Goal: Task Accomplishment & Management: Complete application form

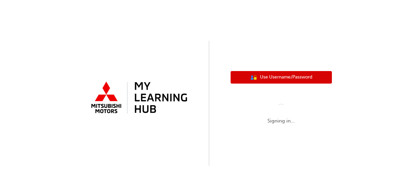
click at [268, 78] on span "Use Username/Password" at bounding box center [286, 77] width 52 height 8
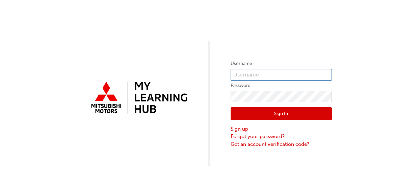
click at [241, 77] on input "text" at bounding box center [281, 74] width 101 height 11
paste input "V312ELIBARDI"
type input "V312ELIBARDI"
click at [212, 109] on div "Username V312ELIBARDI Password Sign In Sign up Forgot your password? Got an acc…" at bounding box center [209, 82] width 419 height 165
click at [265, 113] on button "Sign In" at bounding box center [281, 113] width 101 height 13
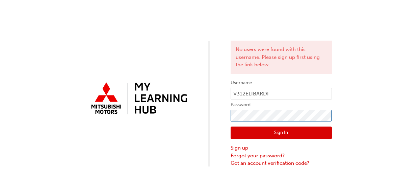
click button "Sign In" at bounding box center [281, 132] width 101 height 13
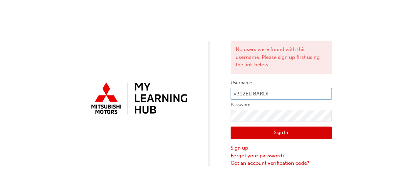
drag, startPoint x: 274, startPoint y: 92, endPoint x: 217, endPoint y: 102, distance: 58.1
click at [217, 102] on div "No users were found with this username. Please sign up first using the link bel…" at bounding box center [209, 83] width 419 height 167
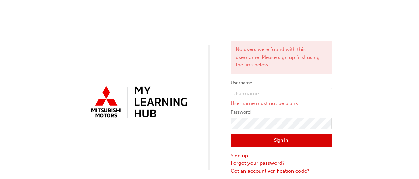
click at [238, 156] on link "Sign up" at bounding box center [281, 156] width 101 height 8
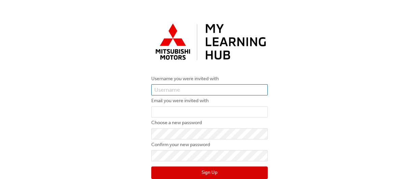
click at [195, 91] on input "text" at bounding box center [209, 89] width 116 height 11
type input "V312ELIBARDI"
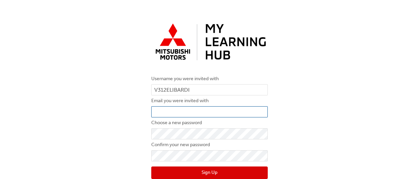
click at [196, 111] on input "email" at bounding box center [209, 111] width 116 height 11
type input "[PERSON_NAME][EMAIL_ADDRESS][DOMAIN_NAME]"
click at [191, 167] on button "Sign Up" at bounding box center [209, 172] width 116 height 13
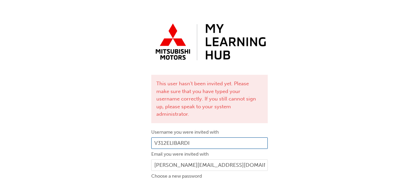
click at [201, 139] on input "V312ELIBARDI" at bounding box center [209, 142] width 116 height 11
type input "V"
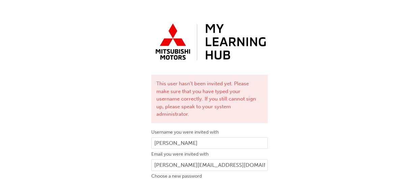
click at [236, 115] on div "This user hasn't been invited yet. Please make sure that you have typed your us…" at bounding box center [209, 132] width 127 height 234
click at [209, 137] on input "[PERSON_NAME]" at bounding box center [209, 142] width 116 height 11
type input "[PERSON_NAME]"
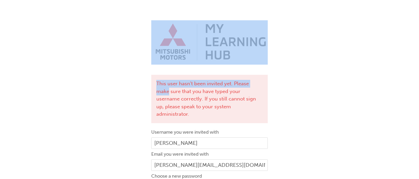
drag, startPoint x: 403, startPoint y: 58, endPoint x: 399, endPoint y: 85, distance: 26.9
click at [399, 85] on div "This user hasn't been invited yet. Please make sure that you have typed your us…" at bounding box center [209, 132] width 419 height 234
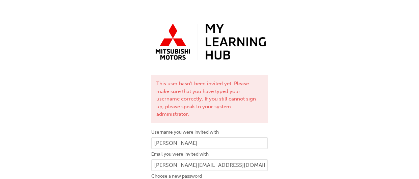
click at [323, 101] on div "This user hasn't been invited yet. Please make sure that you have typed your us…" at bounding box center [209, 132] width 419 height 234
click at [419, 49] on div "This user hasn't been invited yet. Please make sure that you have typed your us…" at bounding box center [209, 132] width 419 height 234
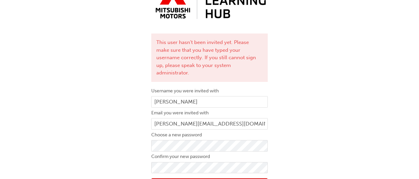
scroll to position [63, 0]
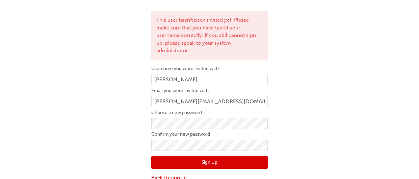
click at [237, 156] on button "Sign Up" at bounding box center [209, 162] width 116 height 13
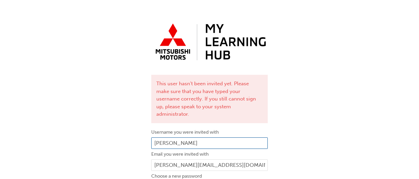
click at [201, 138] on input "[PERSON_NAME]" at bounding box center [209, 142] width 116 height 11
type input "E"
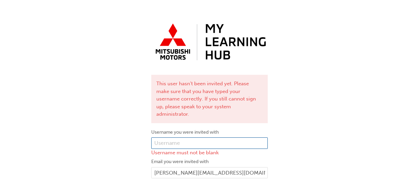
paste input "0005995815"
type input "0005995815"
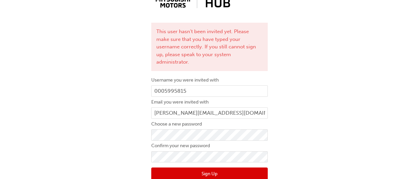
scroll to position [63, 0]
